Goal: Information Seeking & Learning: Learn about a topic

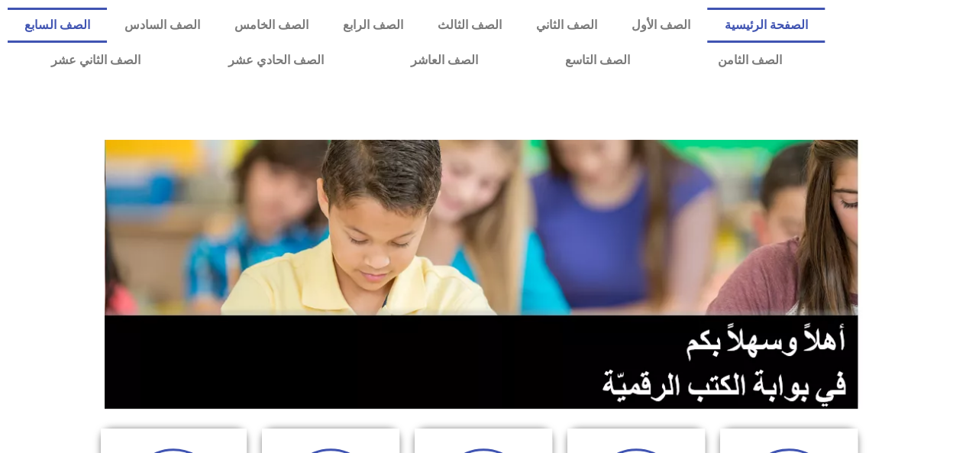
click at [107, 34] on link "الصف السابع" at bounding box center [57, 25] width 99 height 35
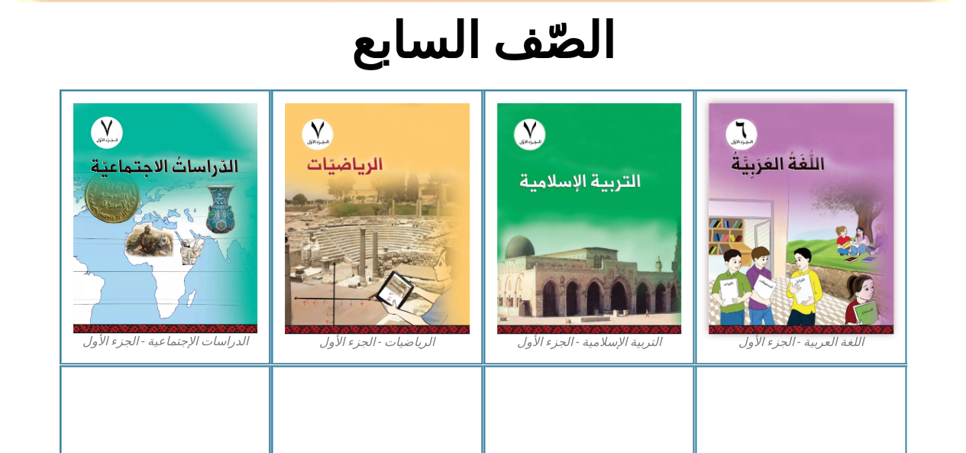
scroll to position [442, 0]
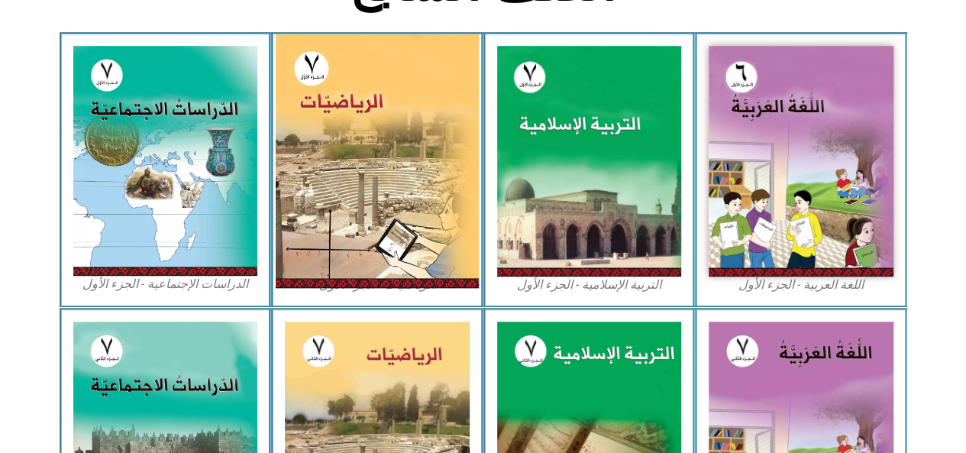
click at [388, 187] on img at bounding box center [377, 161] width 203 height 254
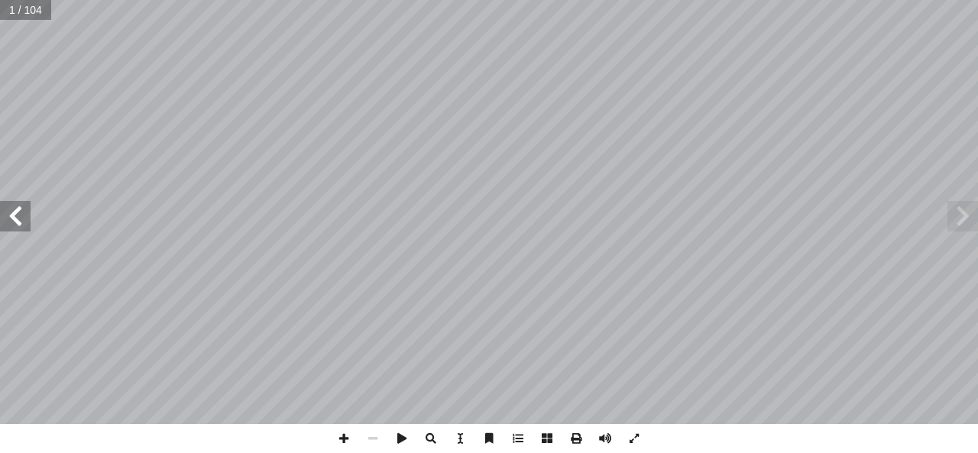
click at [8, 215] on span at bounding box center [15, 216] width 31 height 31
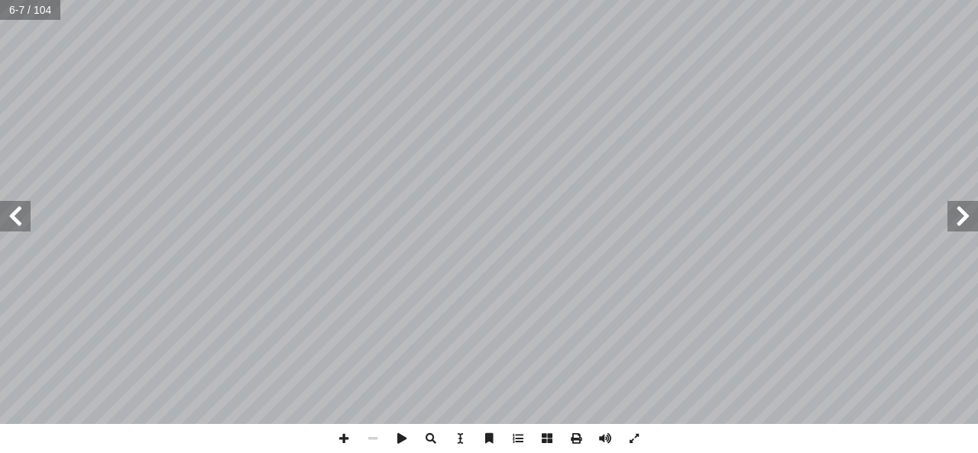
click at [8, 215] on span at bounding box center [15, 216] width 31 height 31
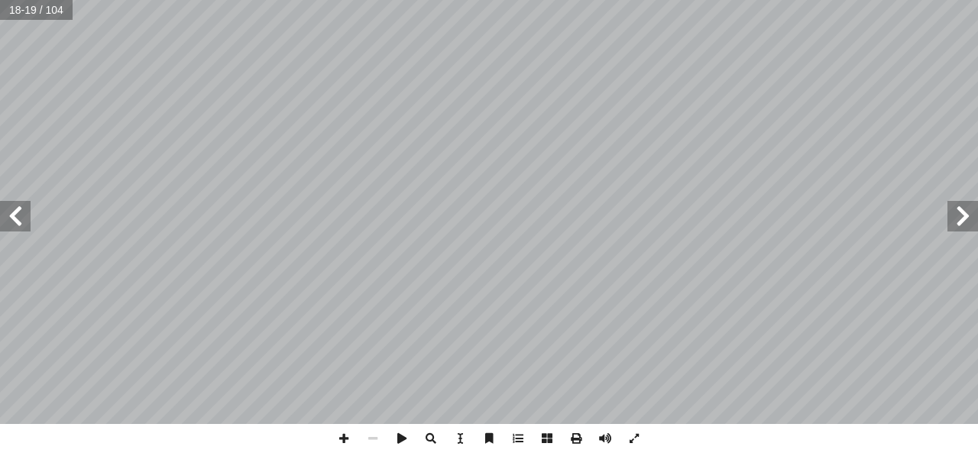
click at [17, 220] on span at bounding box center [15, 216] width 31 height 31
click at [346, 434] on span at bounding box center [343, 438] width 29 height 29
